Goal: Check status: Check status

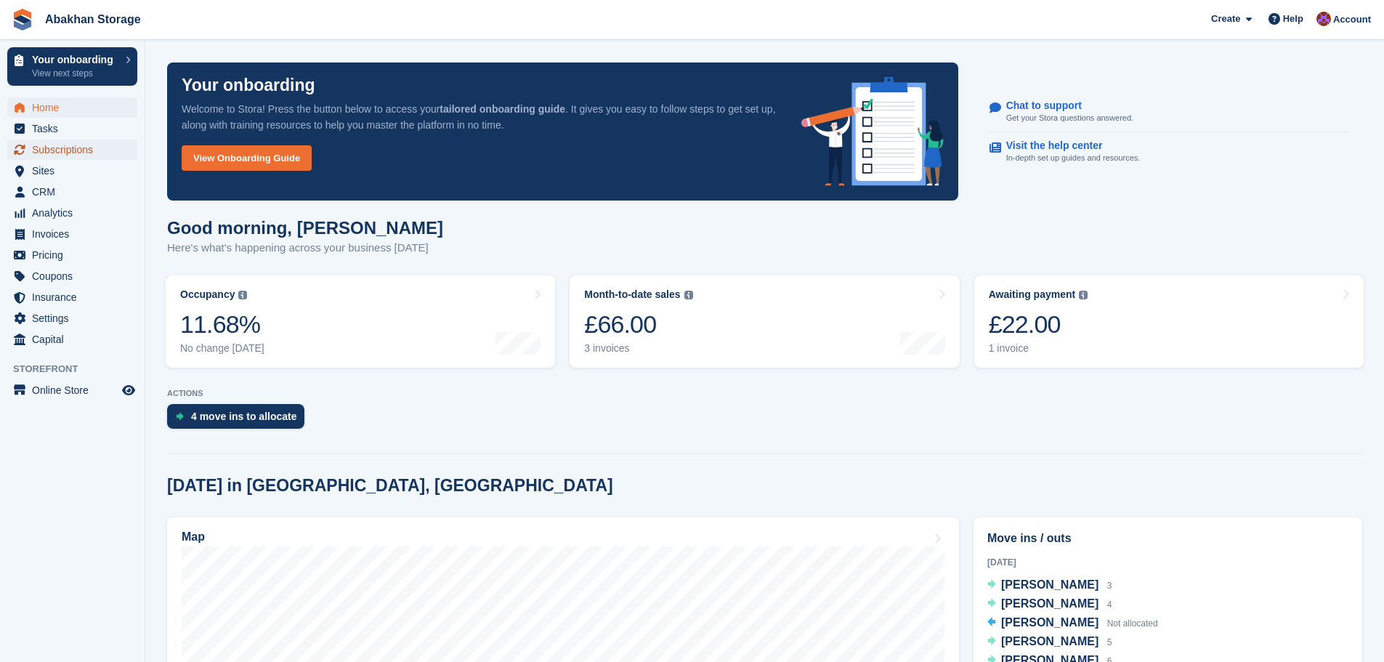
click at [68, 146] on span "Subscriptions" at bounding box center [75, 149] width 87 height 20
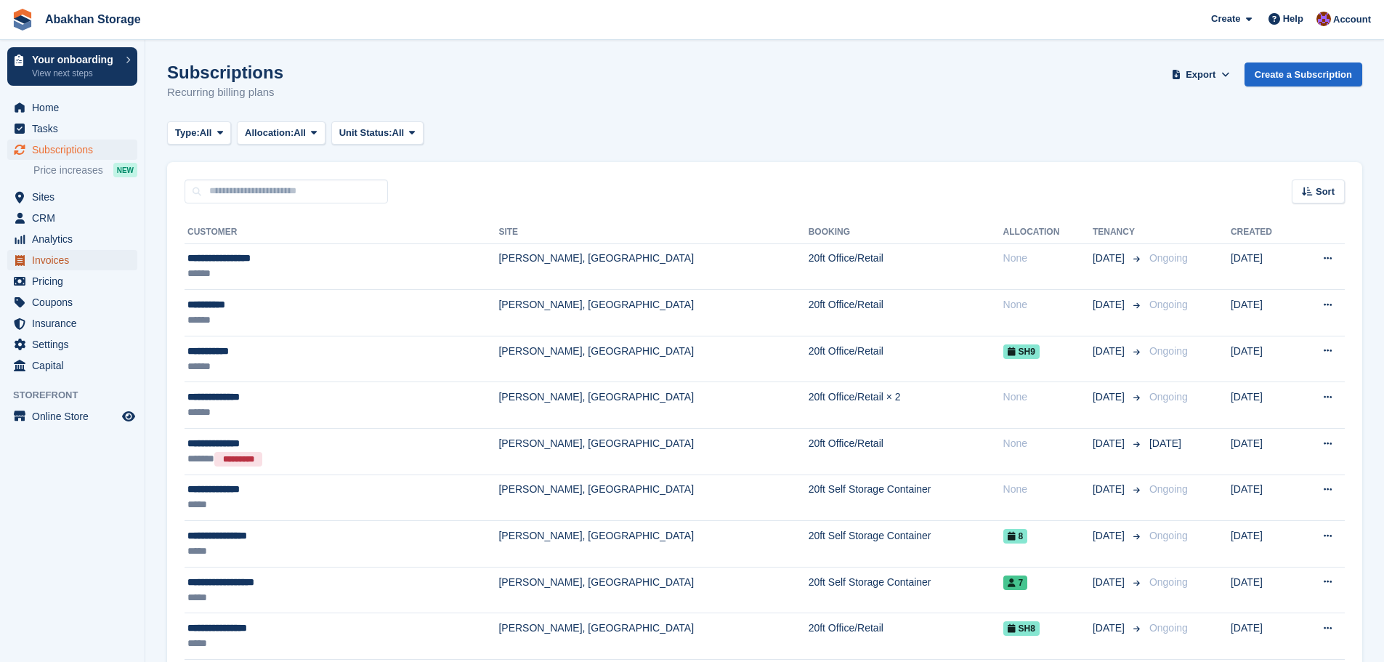
click at [73, 269] on span "Invoices" at bounding box center [75, 260] width 87 height 20
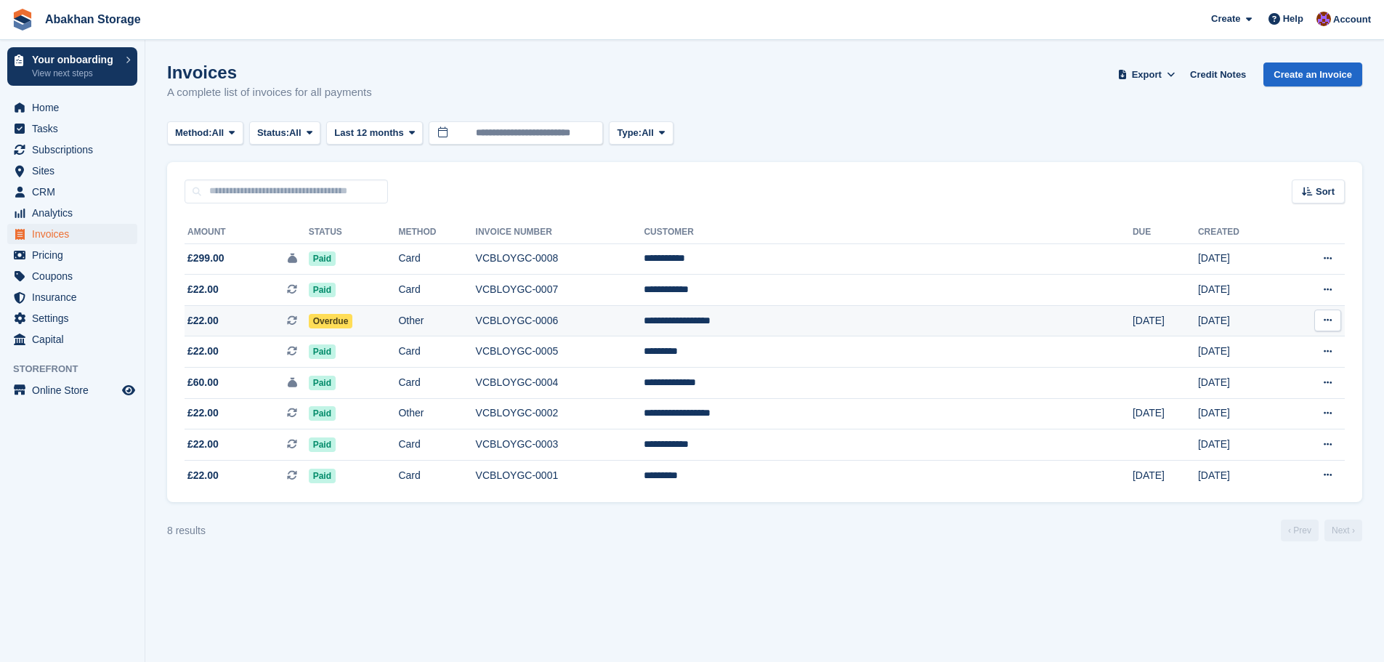
click at [399, 316] on td "Overdue" at bounding box center [354, 320] width 90 height 31
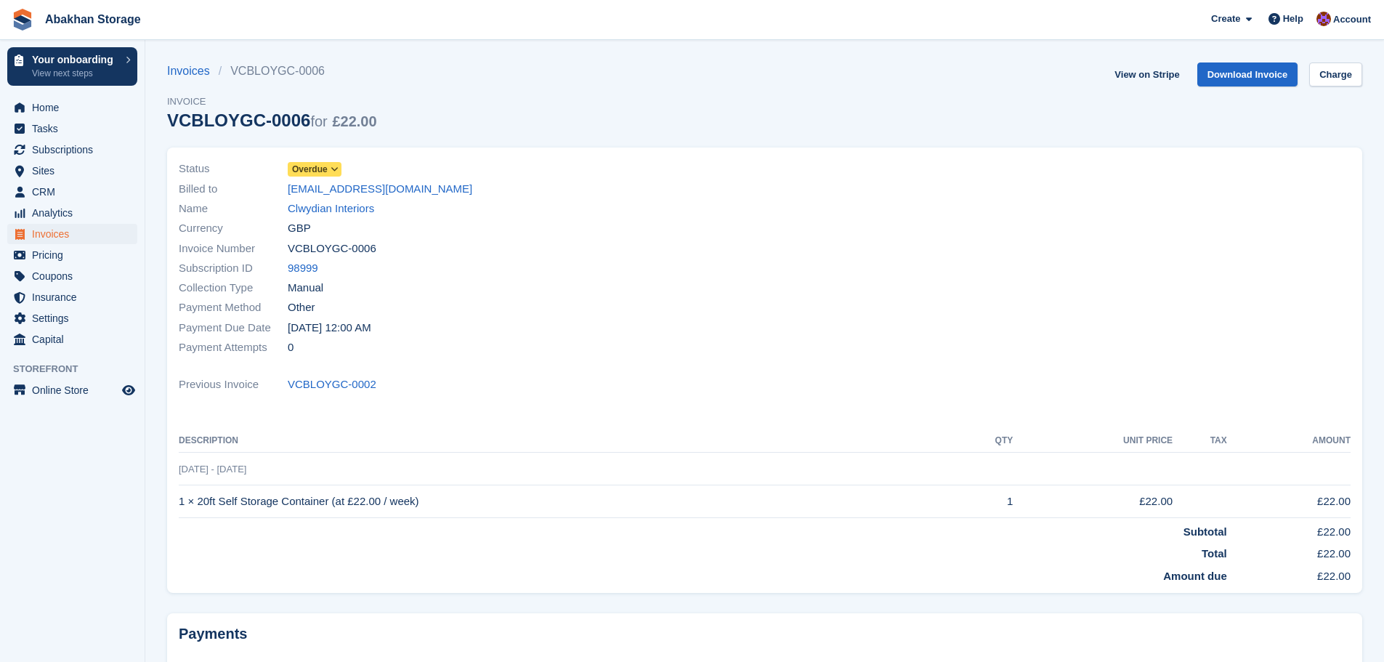
click at [329, 170] on span at bounding box center [335, 169] width 12 height 12
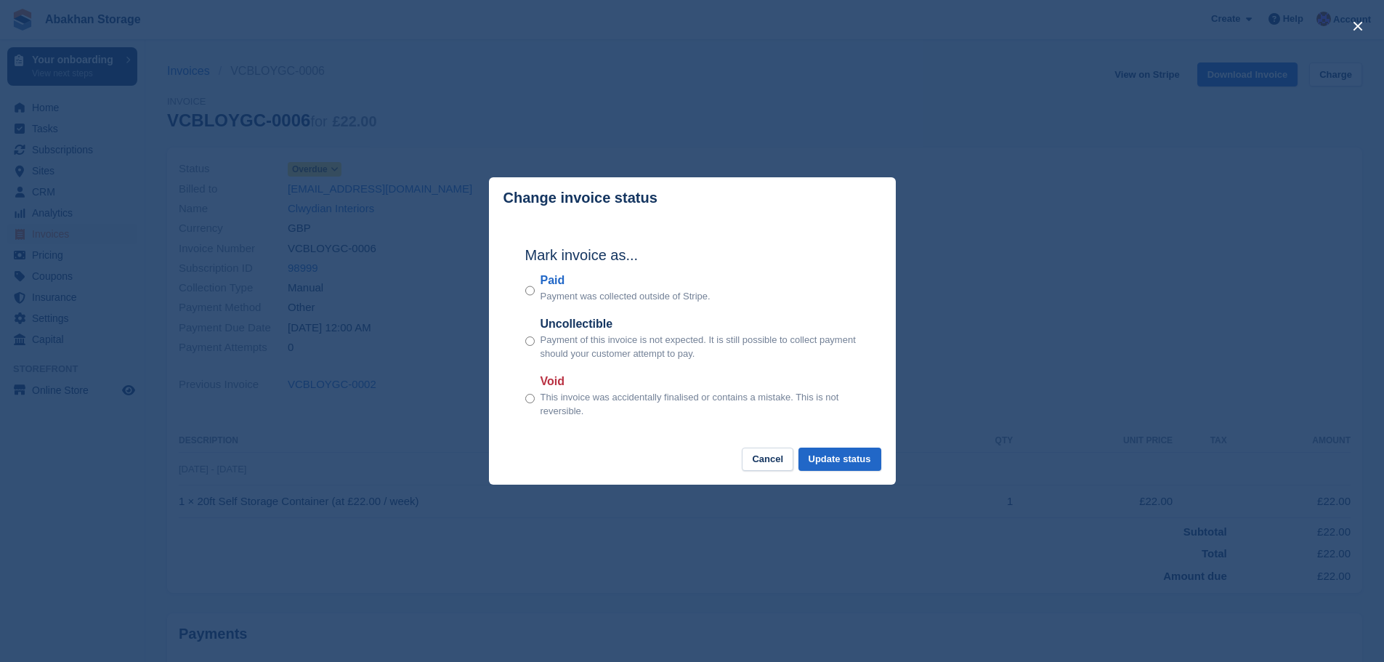
click at [440, 230] on div "close" at bounding box center [692, 331] width 1384 height 662
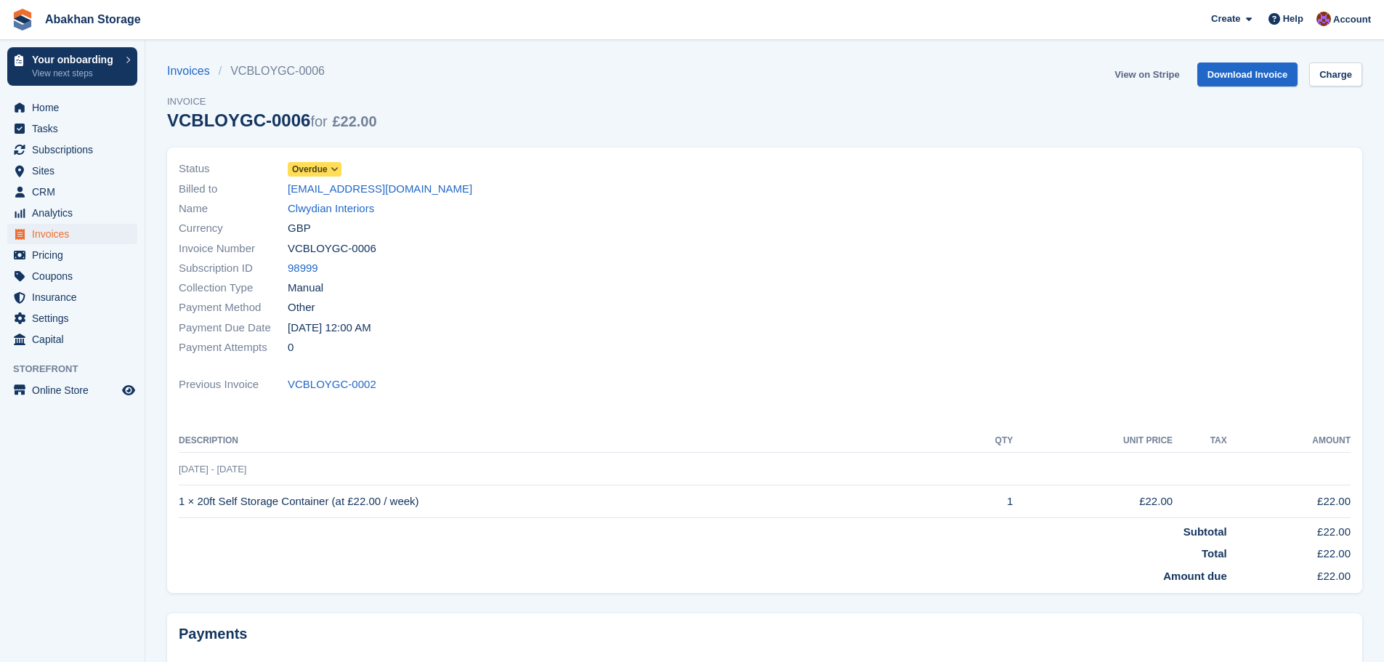
click at [1160, 77] on link "View on Stripe" at bounding box center [1147, 74] width 76 height 24
click at [43, 110] on span "Home" at bounding box center [75, 107] width 87 height 20
